Goal: Task Accomplishment & Management: Manage account settings

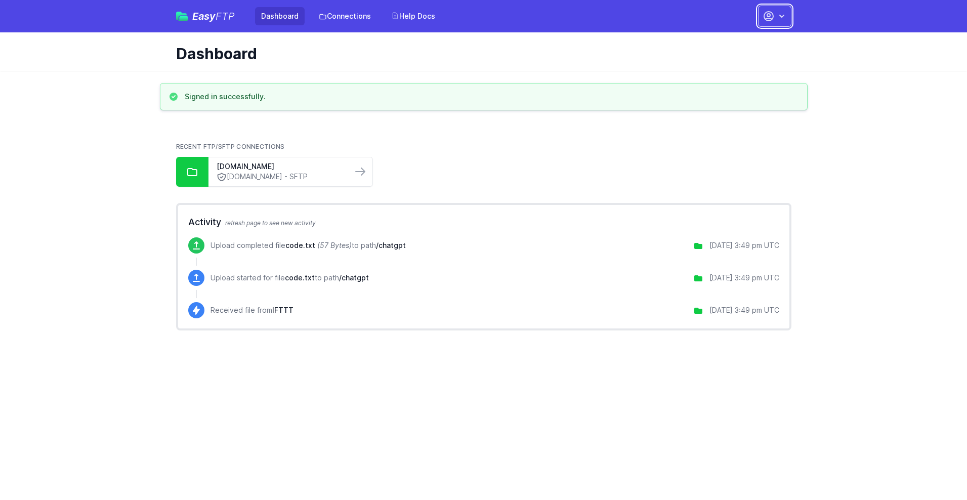
click at [774, 16] on button "button" at bounding box center [774, 16] width 33 height 21
click at [743, 42] on link "Account Settings" at bounding box center [742, 42] width 97 height 18
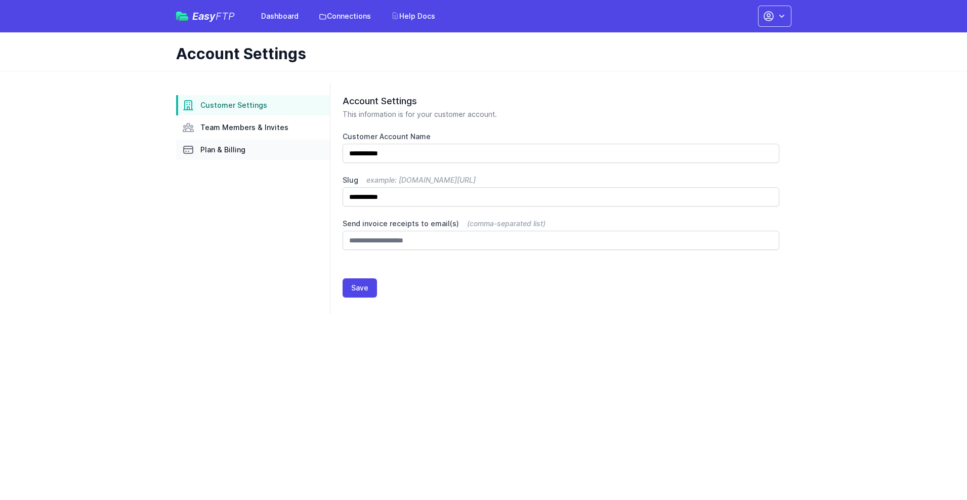
click at [253, 150] on link "Plan & Billing" at bounding box center [253, 150] width 154 height 20
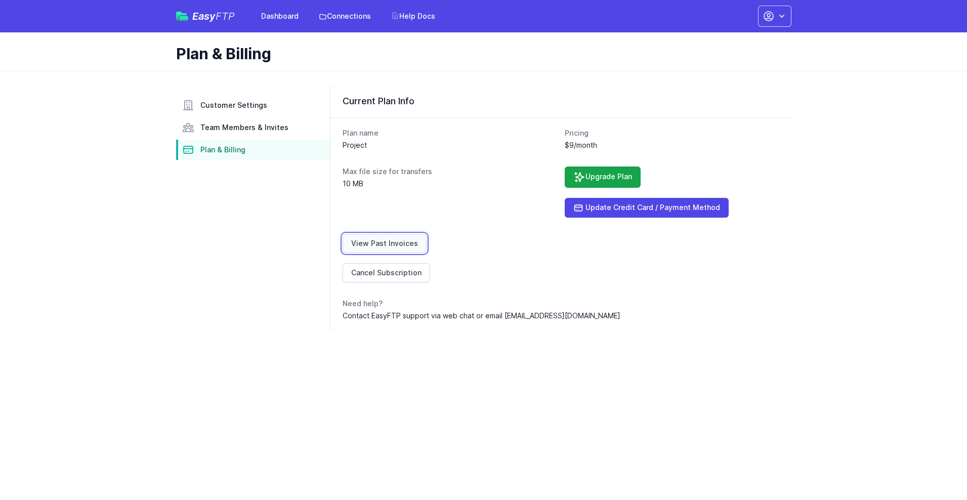
click at [382, 243] on link "View Past Invoices" at bounding box center [384, 243] width 84 height 19
